Goal: Task Accomplishment & Management: Use online tool/utility

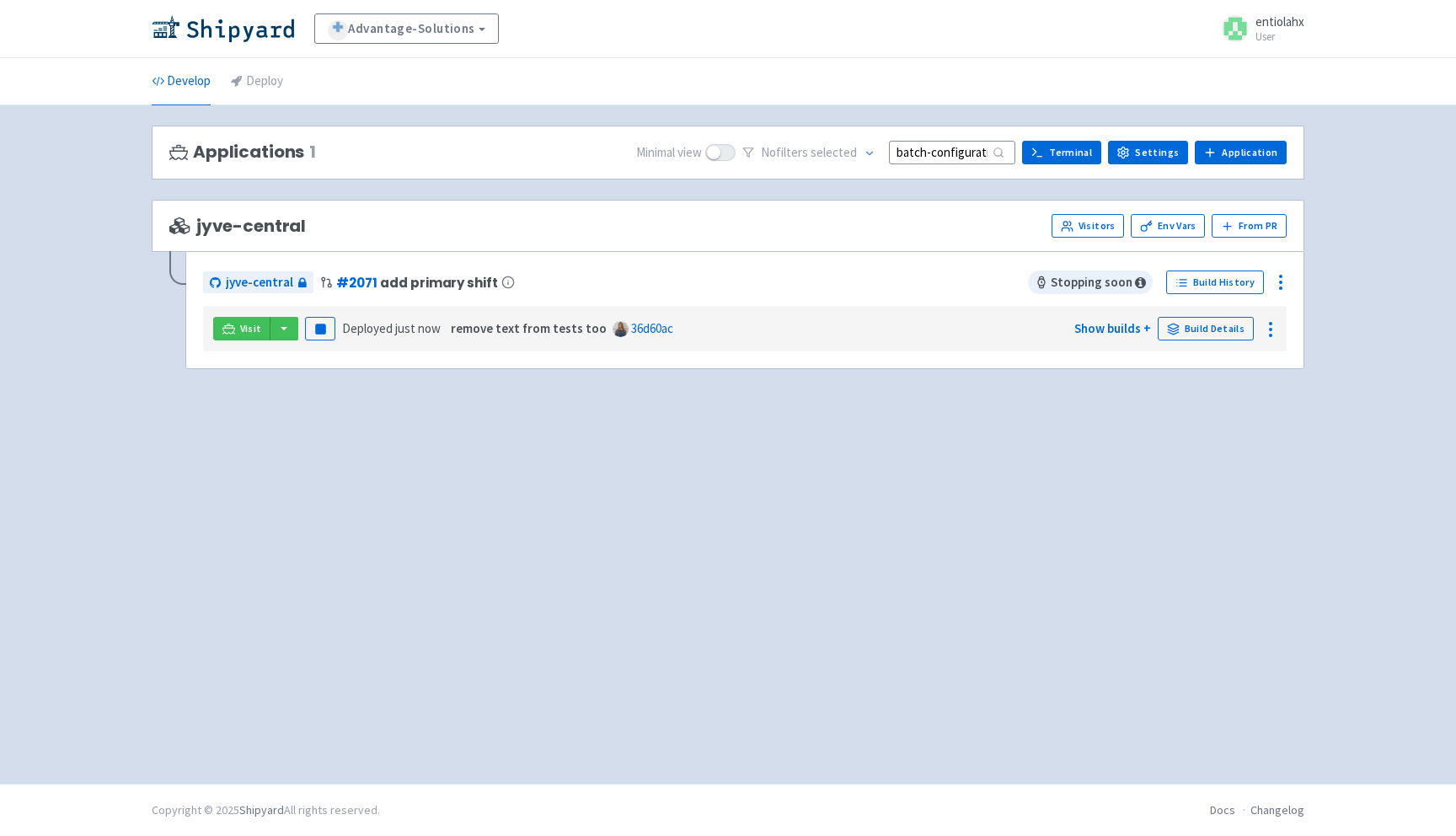
click at [976, 151] on input "batch-configuration-text" at bounding box center [952, 151] width 127 height 23
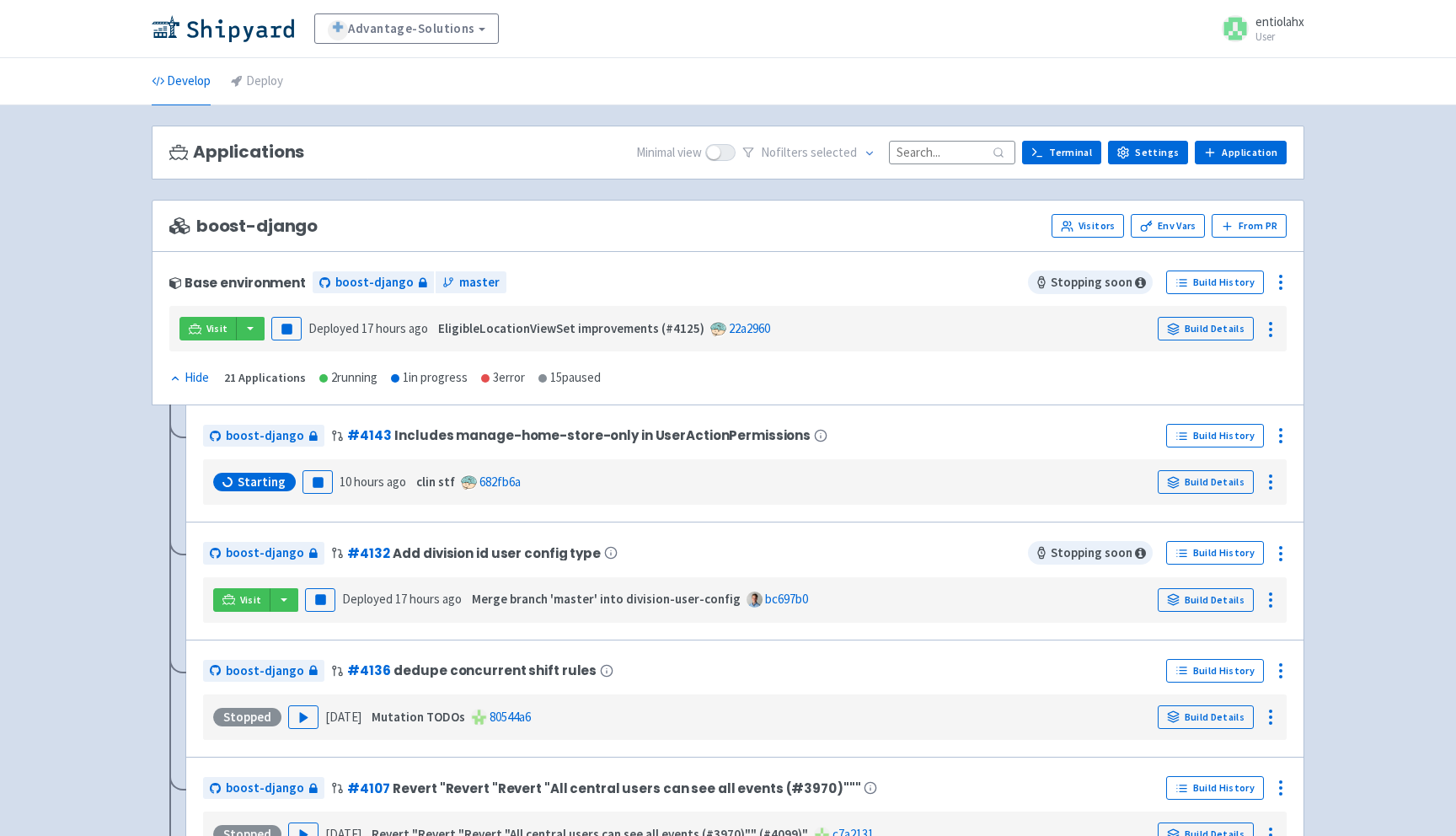
paste input "keepSelectedTeammateOnPageChange"
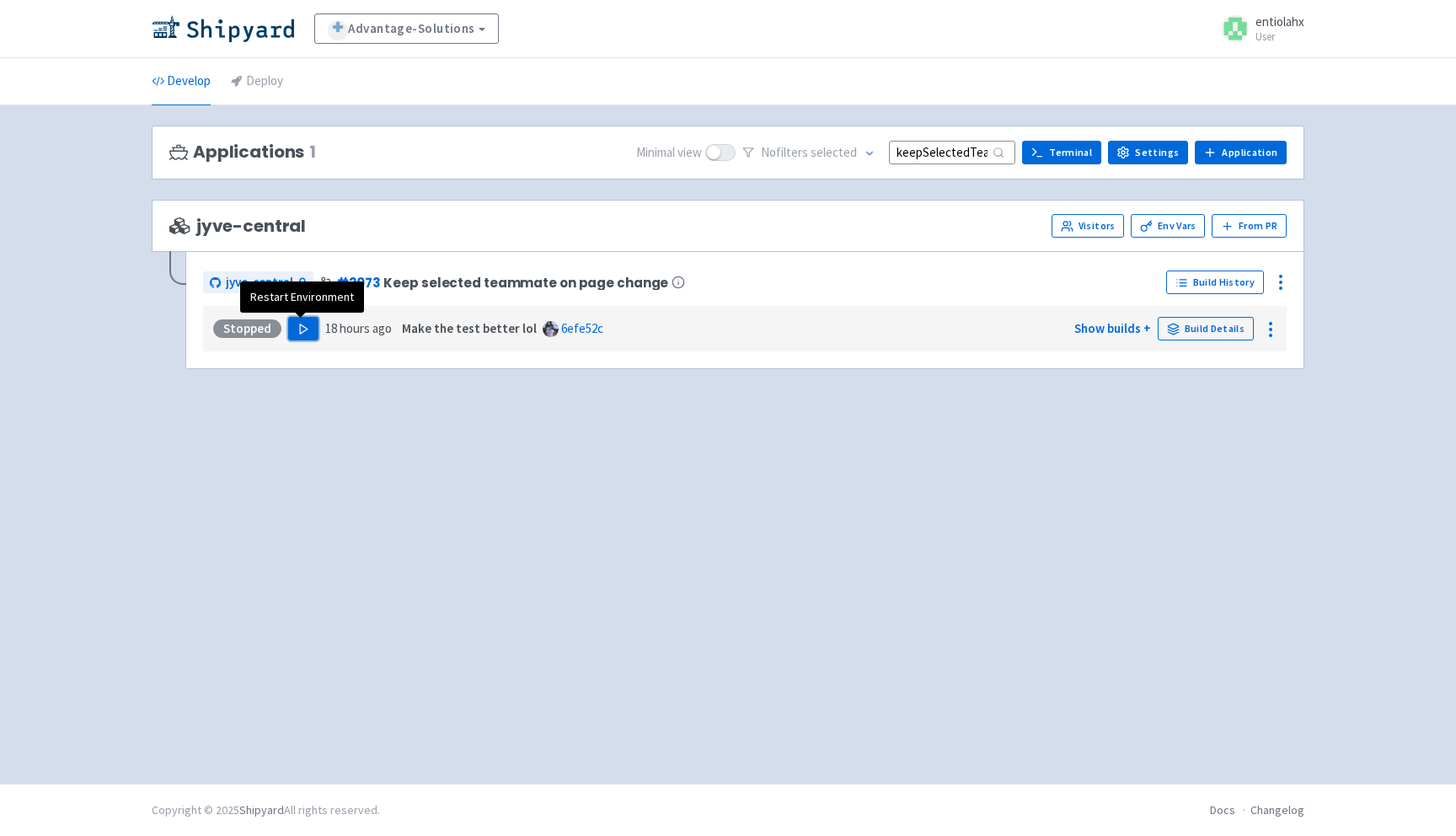
click at [292, 332] on button "Play" at bounding box center [303, 329] width 30 height 24
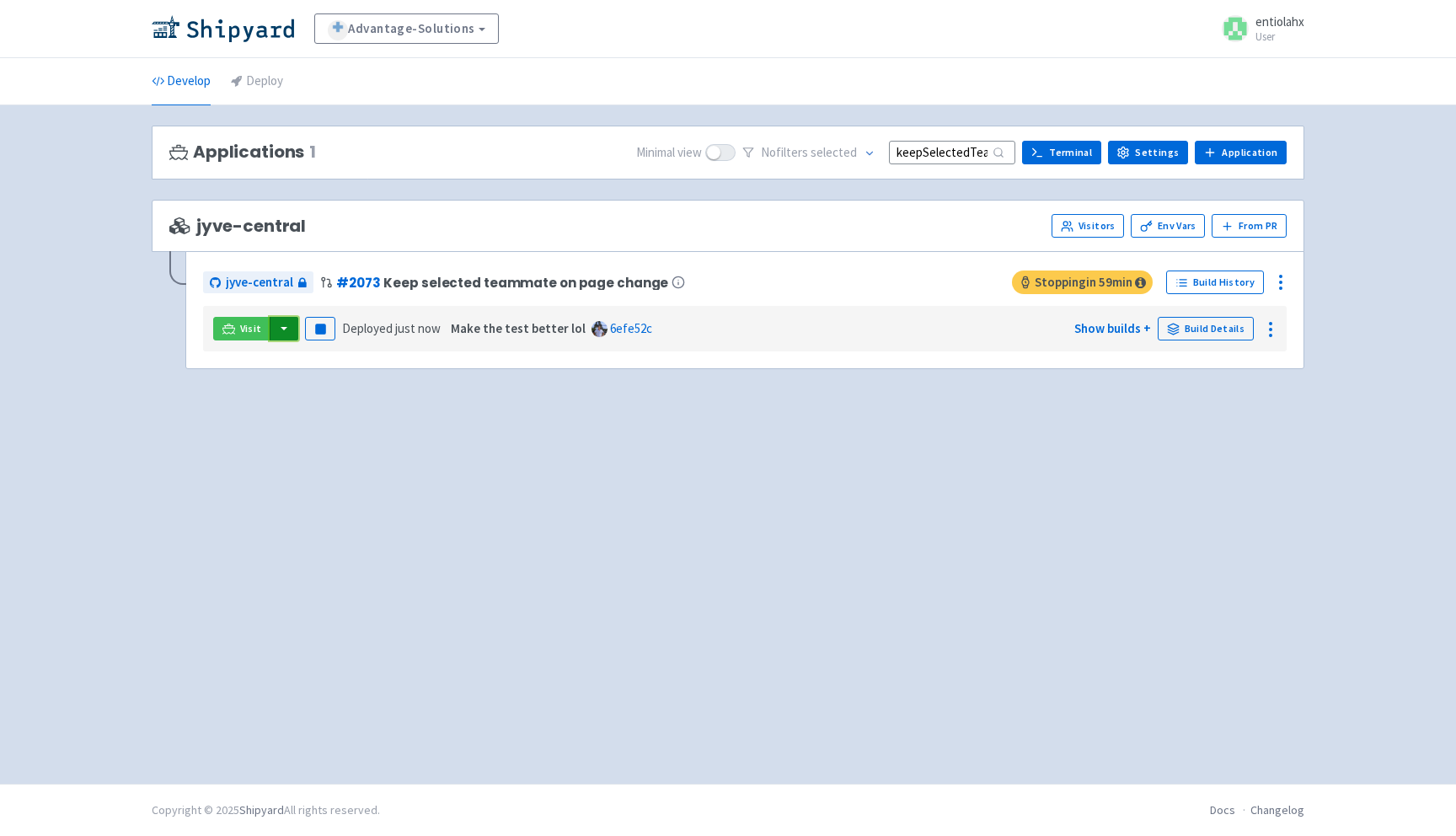
click at [288, 333] on button "button" at bounding box center [284, 329] width 28 height 24
click at [365, 394] on link "jyve-central (react)" at bounding box center [357, 389] width 177 height 26
click at [947, 156] on input "keepSelectedTeammateOnPageChange" at bounding box center [952, 151] width 127 height 23
type input "k"
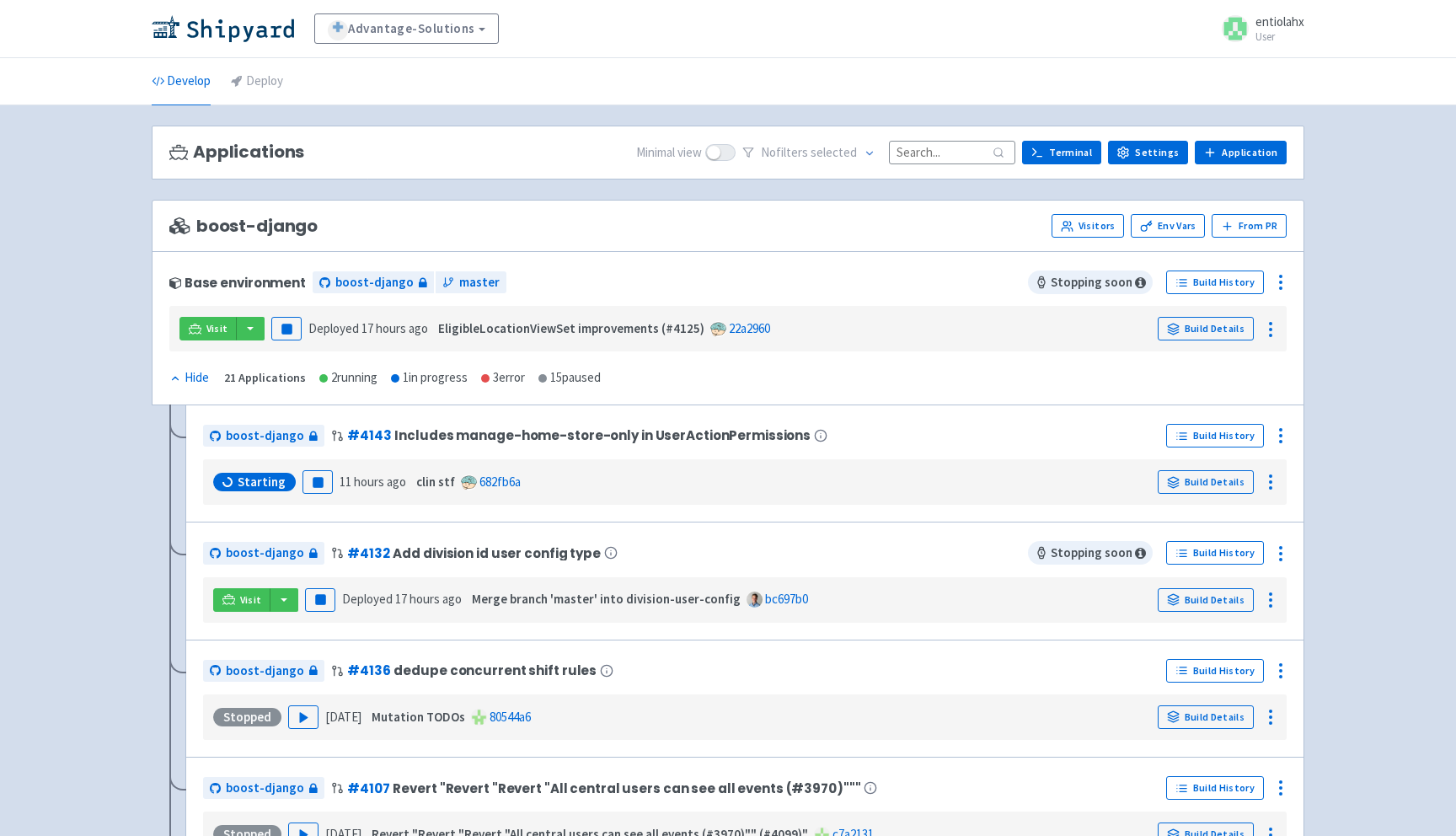
paste input "batch-configuration-text"
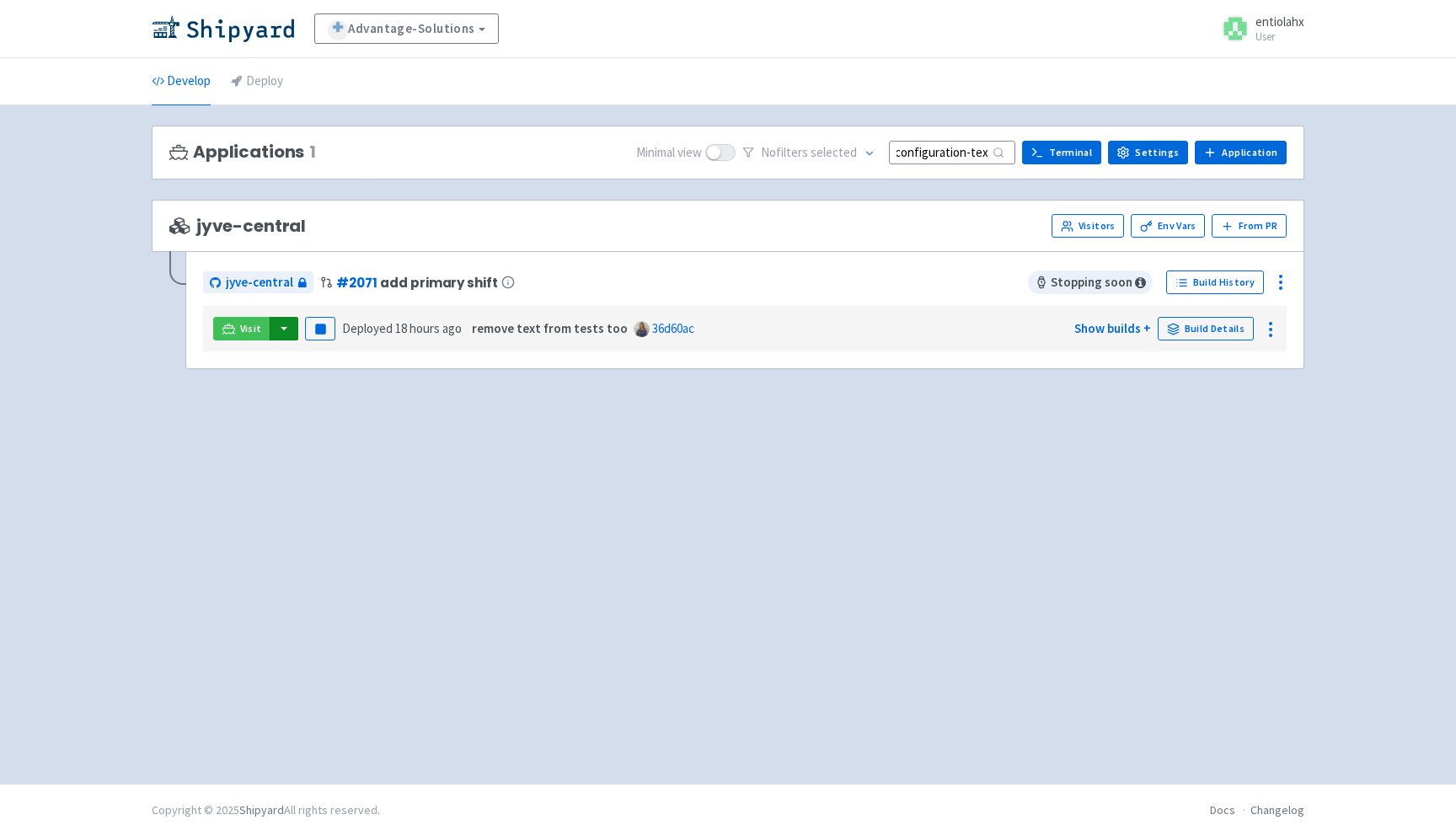
type input "batch-configuration-text"
click at [286, 326] on button "button" at bounding box center [284, 329] width 28 height 24
click at [375, 395] on link "jyve-central (react)" at bounding box center [357, 389] width 177 height 26
click at [1281, 289] on circle at bounding box center [1281, 288] width 2 height 2
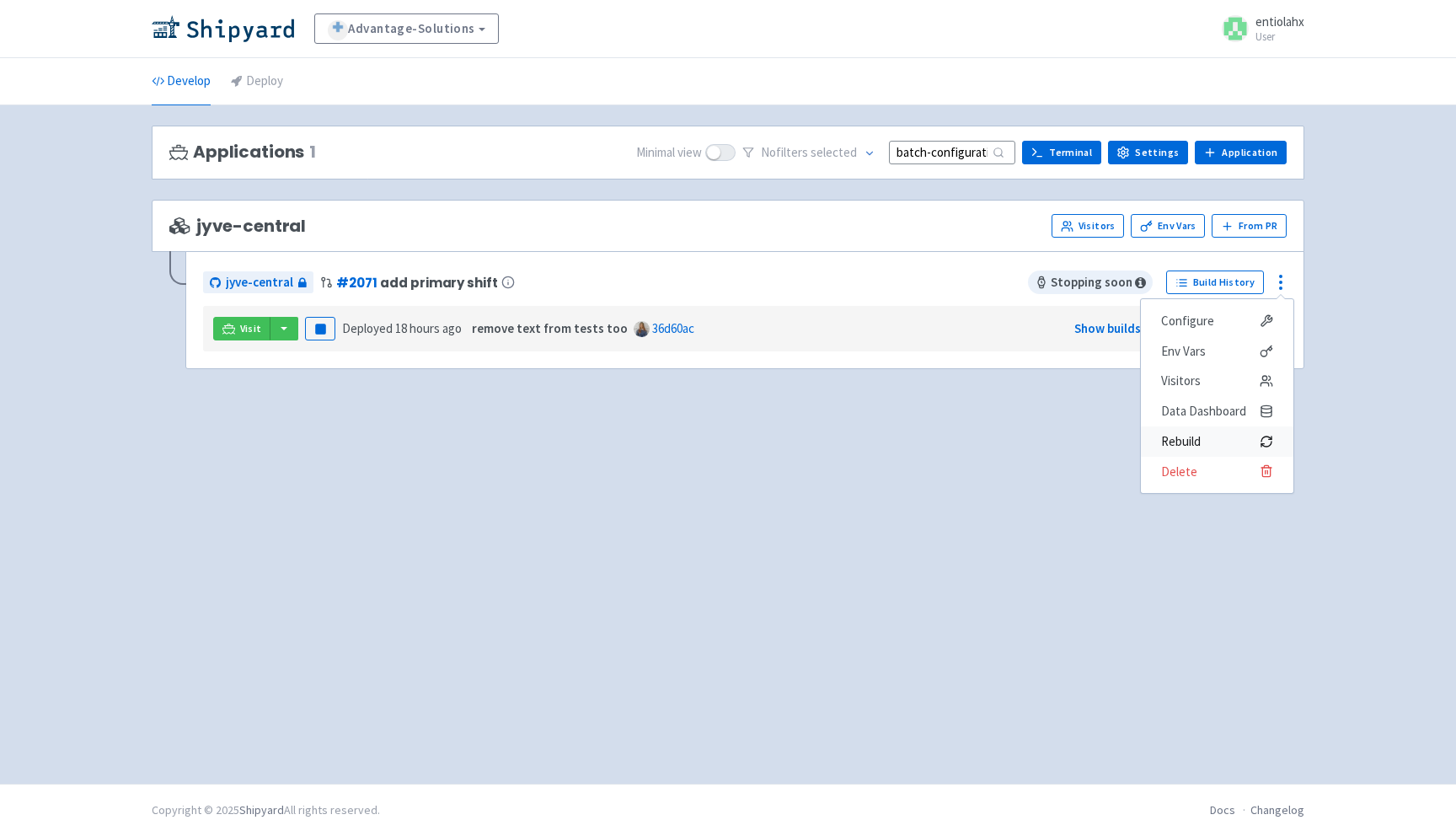
click at [1210, 441] on span "Rebuild" at bounding box center [1218, 442] width 112 height 24
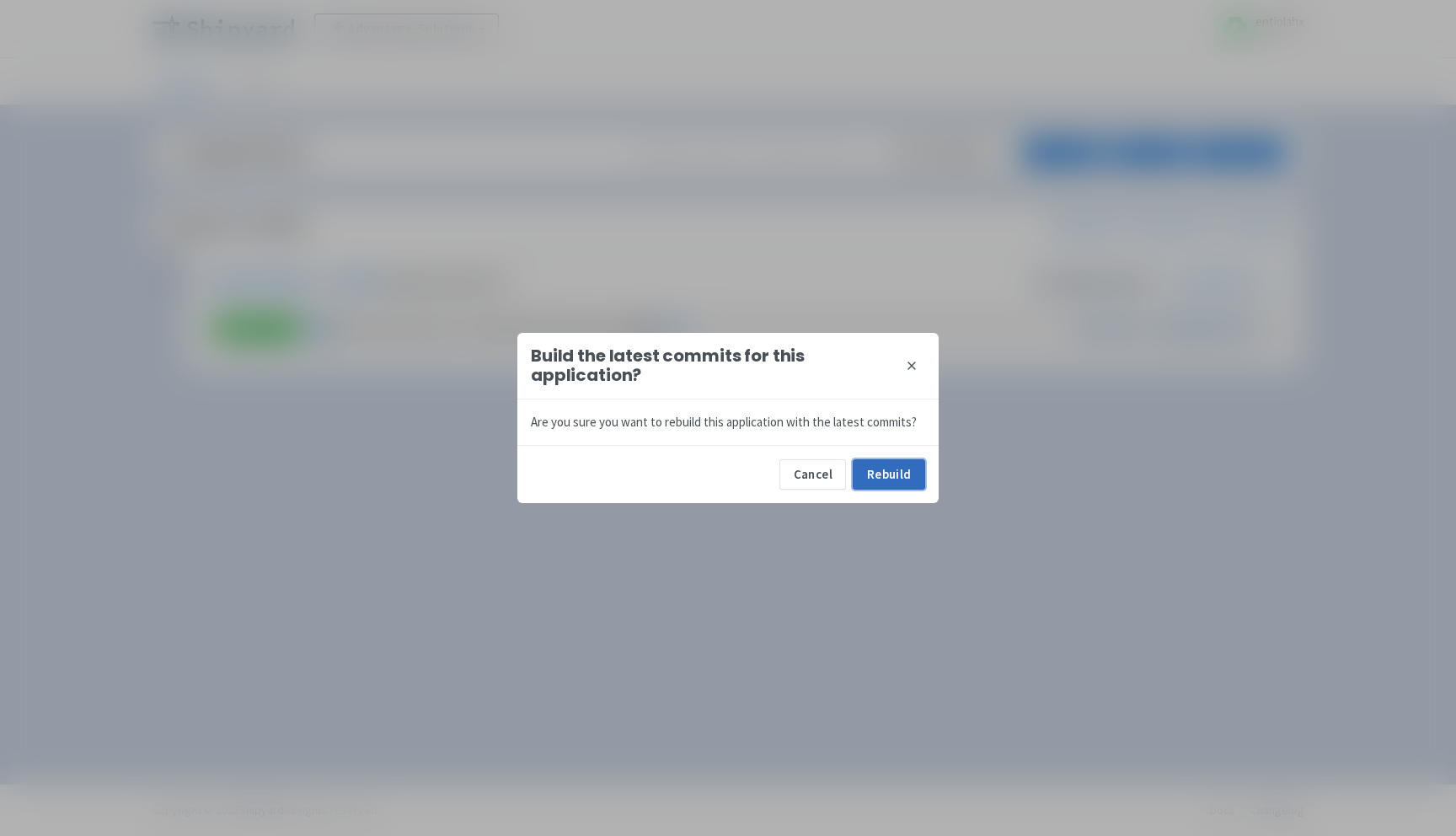
click at [897, 475] on button "Rebuild" at bounding box center [889, 474] width 73 height 30
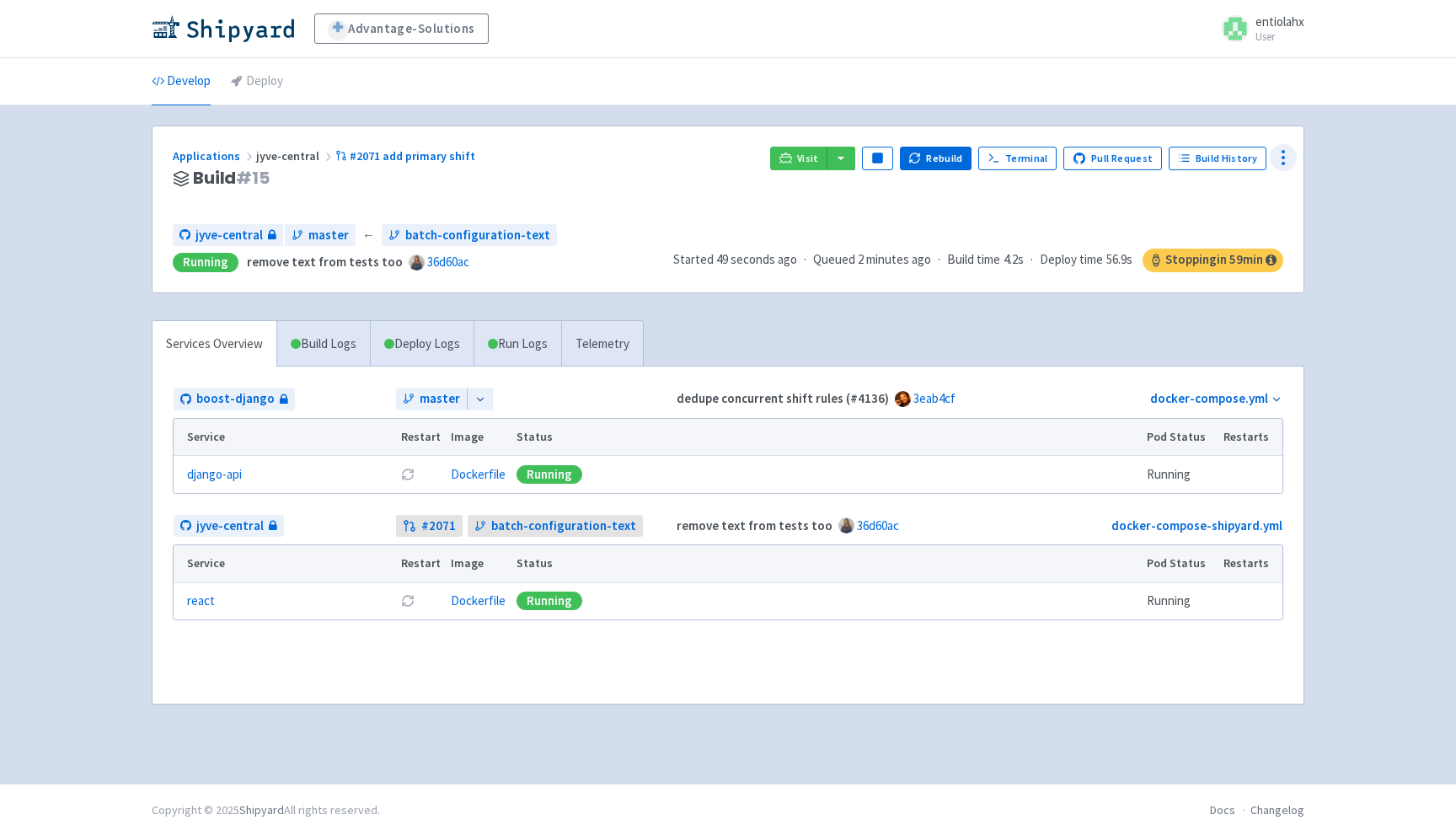
click at [1289, 160] on icon at bounding box center [1283, 157] width 21 height 21
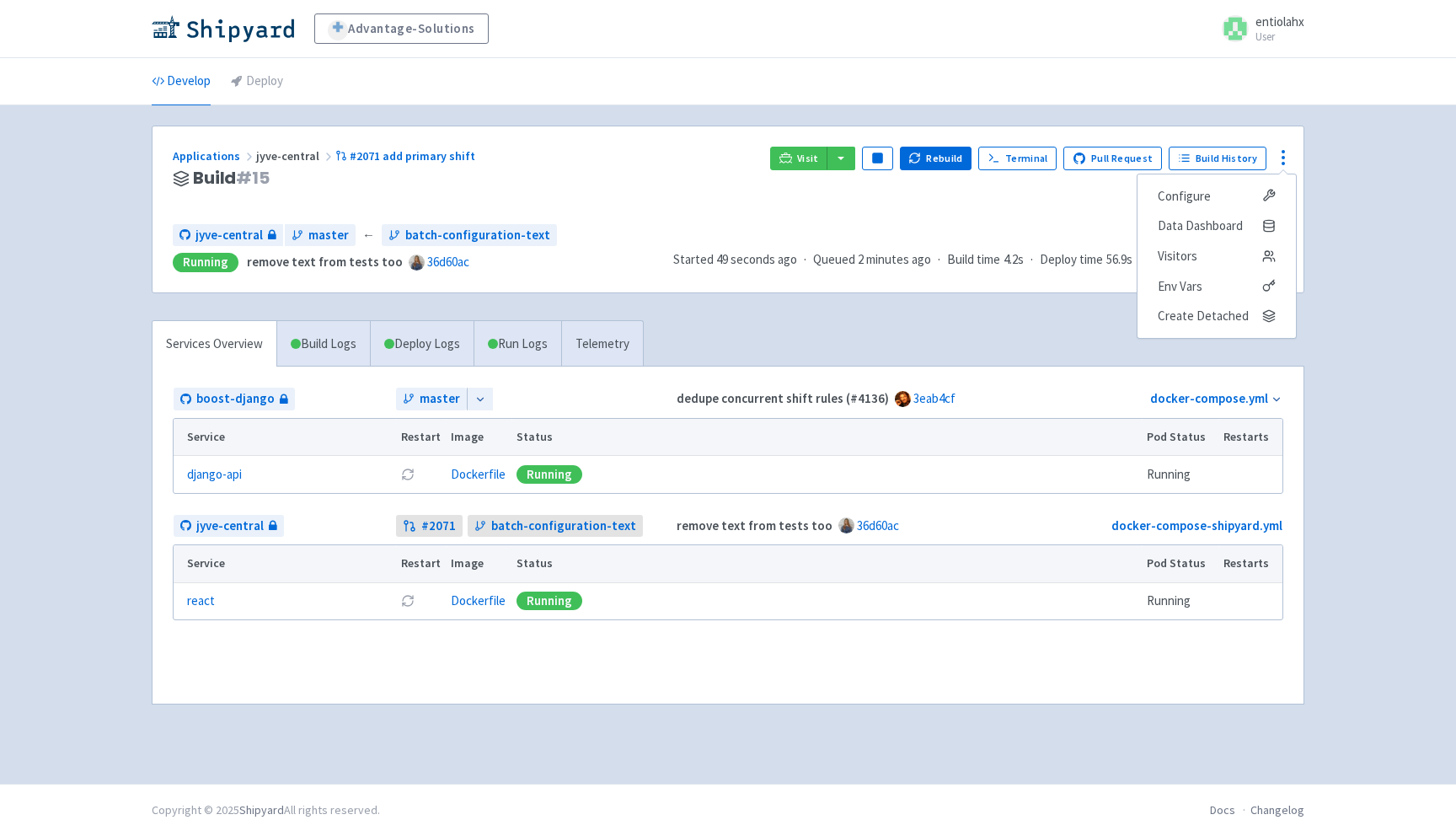
click at [832, 325] on div "Services Overview Build Logs Deploy Logs Run Logs Telemetry boost-django master…" at bounding box center [728, 522] width 1173 height 405
